Goal: Information Seeking & Learning: Learn about a topic

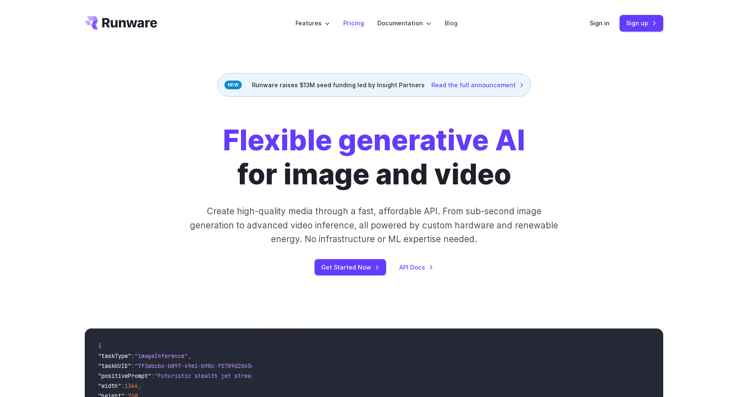
click at [355, 23] on link "Pricing" at bounding box center [353, 23] width 21 height 10
click at [418, 262] on div "Get Started Now API Docs" at bounding box center [374, 267] width 463 height 16
click at [412, 265] on link "API Docs" at bounding box center [417, 268] width 34 height 10
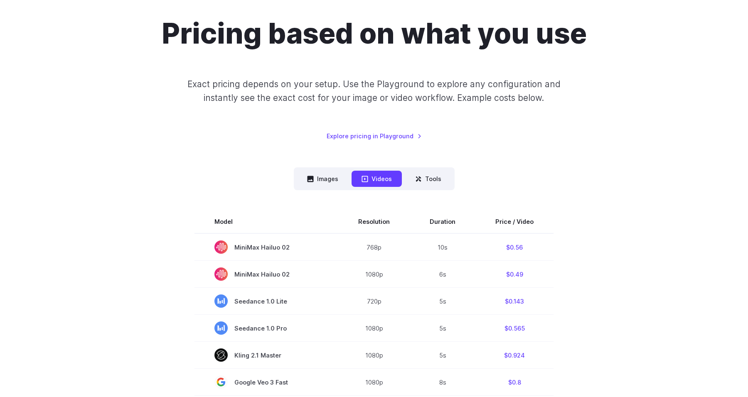
scroll to position [73, 0]
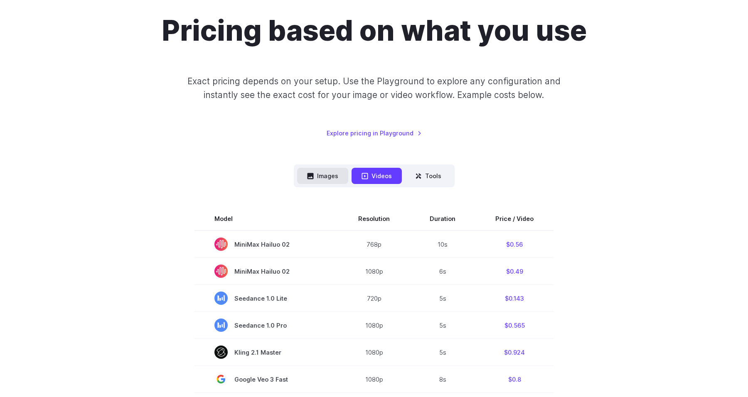
click at [326, 175] on button "Images" at bounding box center [322, 176] width 51 height 16
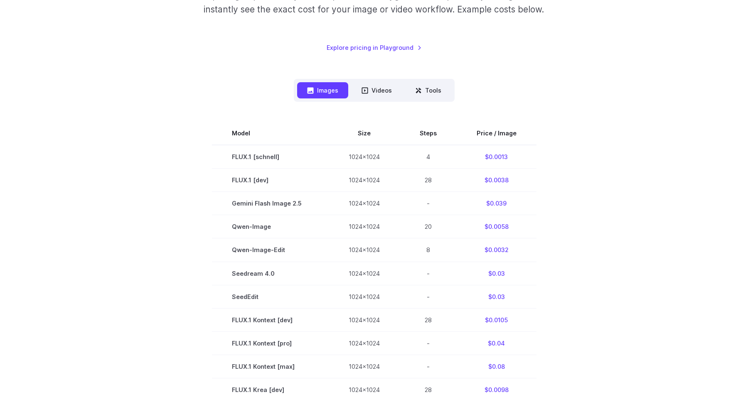
scroll to position [161, 0]
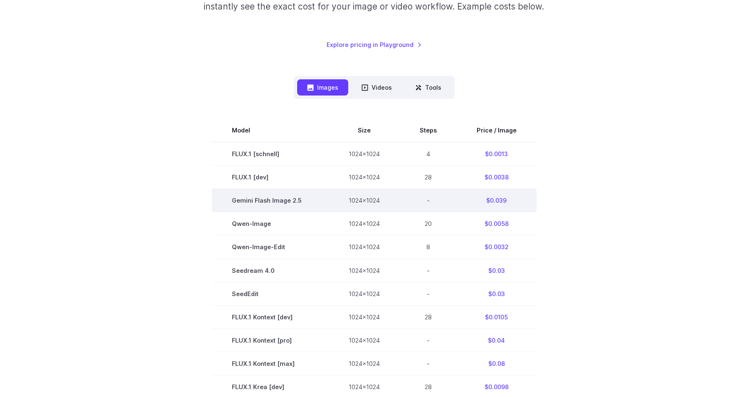
click at [426, 206] on td "-" at bounding box center [428, 200] width 57 height 23
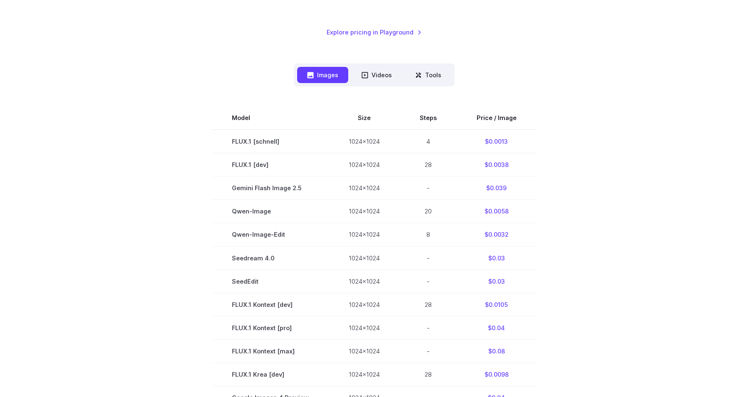
scroll to position [0, 0]
